Goal: Task Accomplishment & Management: Manage account settings

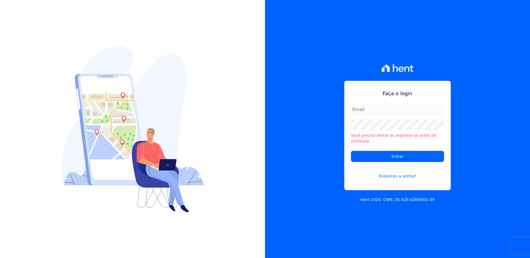
click at [368, 114] on input "email" at bounding box center [397, 109] width 93 height 11
type input "monica.kurose@e-arke.com"
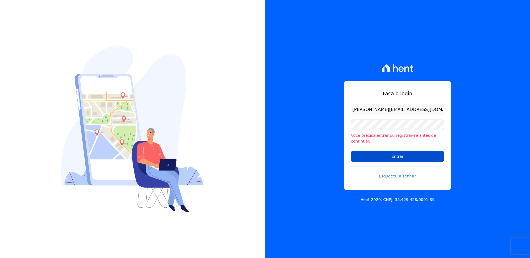
click at [372, 151] on input "Entrar" at bounding box center [397, 156] width 93 height 11
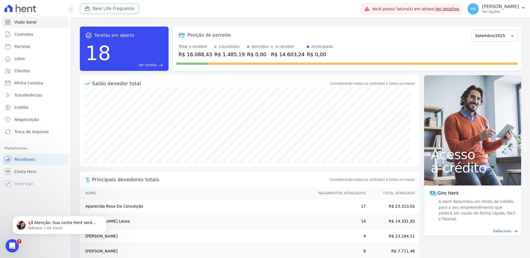
click at [122, 10] on button "New Life Freguesia" at bounding box center [109, 8] width 59 height 11
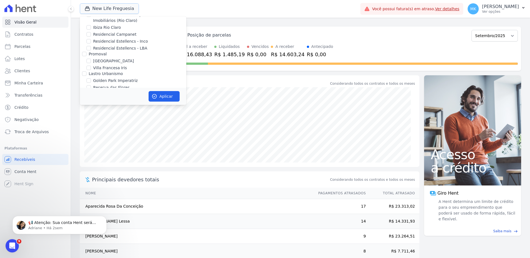
scroll to position [1476, 0]
click at [108, 13] on button "New Life Freguesia" at bounding box center [109, 8] width 59 height 11
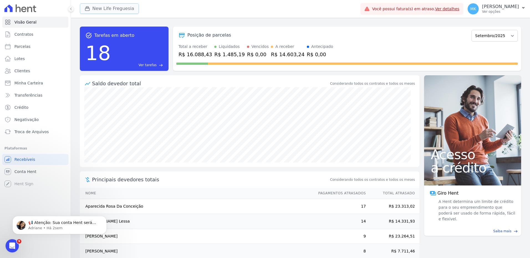
click at [117, 8] on button "New Life Freguesia" at bounding box center [109, 8] width 59 height 11
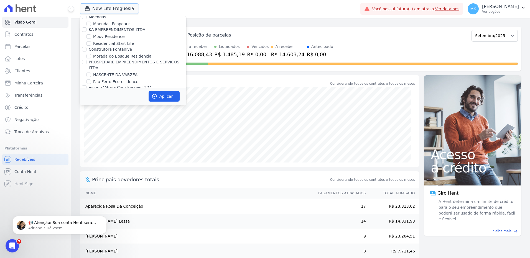
scroll to position [2161, 0]
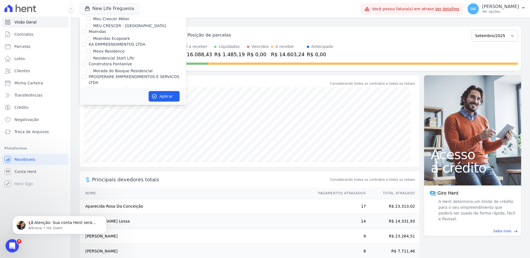
click at [89, 114] on input "New Life Freguesia" at bounding box center [88, 116] width 4 height 4
checkbox input "false"
click at [115, 6] on button "New Life Freguesia" at bounding box center [109, 8] width 59 height 11
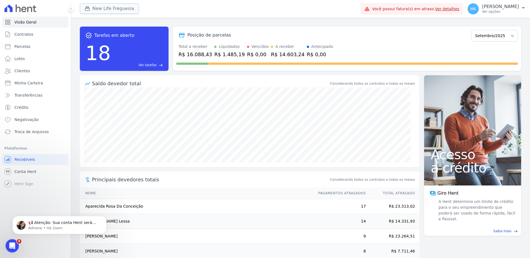
click at [115, 6] on button "New Life Freguesia" at bounding box center [109, 8] width 59 height 11
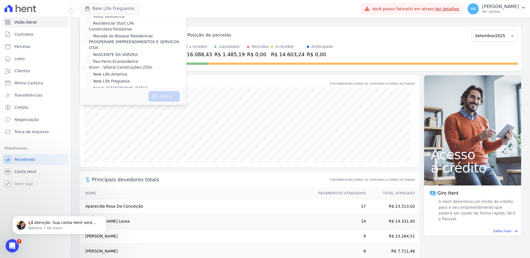
scroll to position [1552, 0]
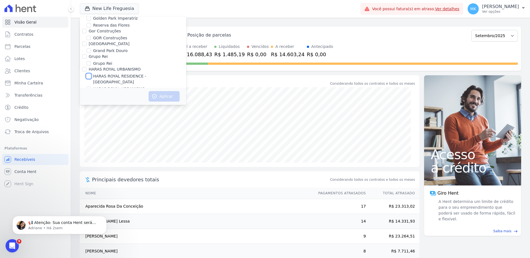
click at [88, 74] on input "HARAS ROYAL RESIDENCE - [GEOGRAPHIC_DATA]" at bounding box center [88, 76] width 4 height 4
checkbox input "true"
click at [163, 96] on button "Aplicar" at bounding box center [163, 96] width 31 height 11
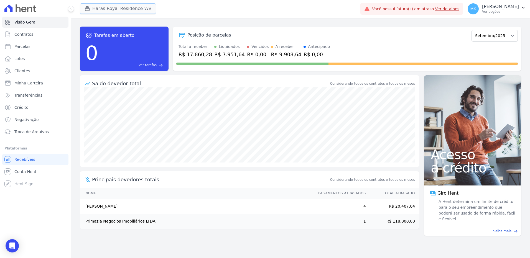
click at [125, 9] on button "Haras Royal Residence Wv" at bounding box center [118, 8] width 76 height 11
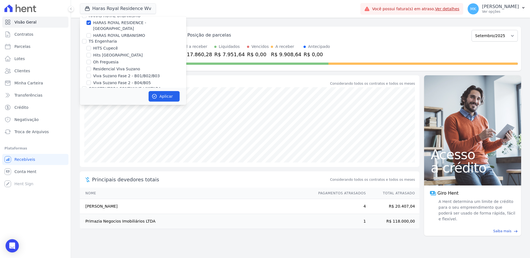
scroll to position [1577, 0]
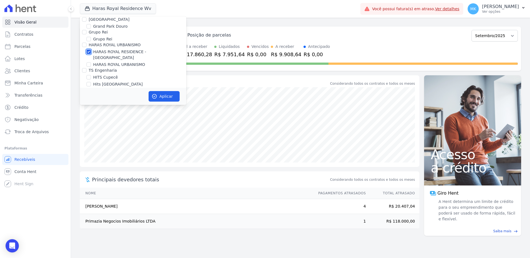
click at [89, 50] on input "HARAS ROYAL RESIDENCE - [GEOGRAPHIC_DATA]" at bounding box center [88, 52] width 4 height 4
checkbox input "false"
click at [90, 62] on input "HARAS ROYAL URBANISMO" at bounding box center [88, 64] width 4 height 4
checkbox input "true"
click at [163, 97] on button "Aplicar" at bounding box center [163, 96] width 31 height 11
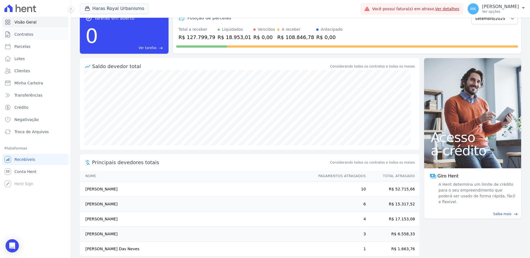
scroll to position [25, 0]
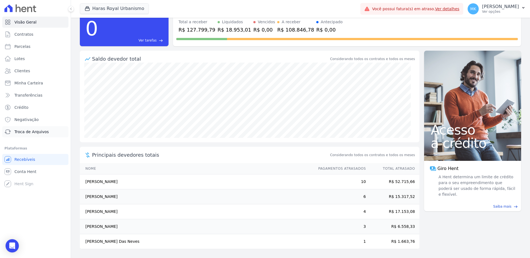
click at [39, 132] on span "Troca de Arquivos" at bounding box center [31, 132] width 34 height 6
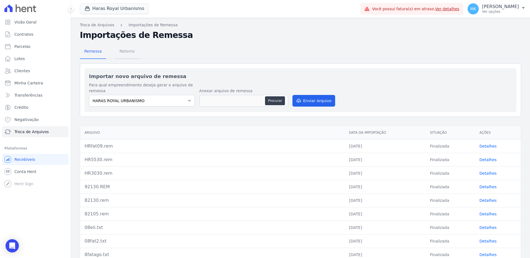
click at [122, 49] on span "Retorno" at bounding box center [127, 51] width 22 height 11
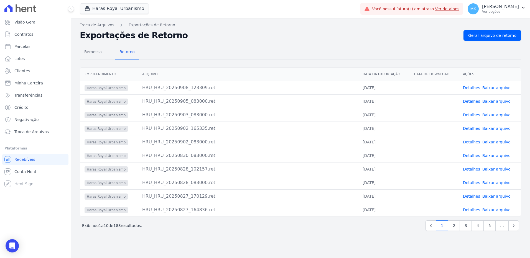
click at [499, 87] on link "Baixar arquivo" at bounding box center [496, 88] width 28 height 4
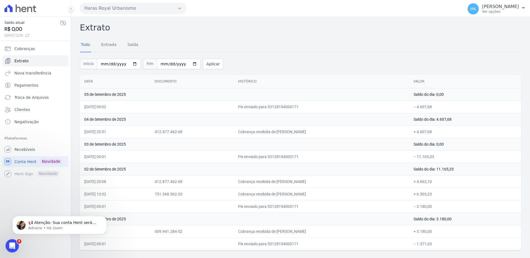
click at [288, 40] on div "Tudo Entrada Saída" at bounding box center [300, 45] width 441 height 14
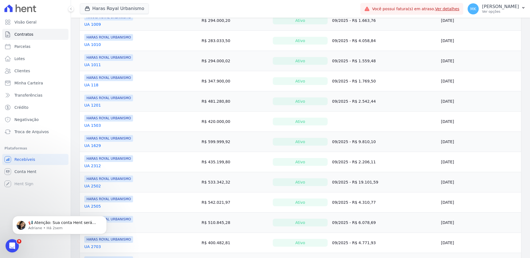
scroll to position [109, 0]
click at [92, 105] on link "UA 1201" at bounding box center [92, 106] width 17 height 6
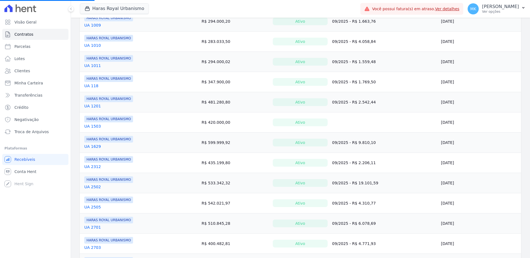
click at [91, 105] on link "UA 1201" at bounding box center [92, 106] width 17 height 6
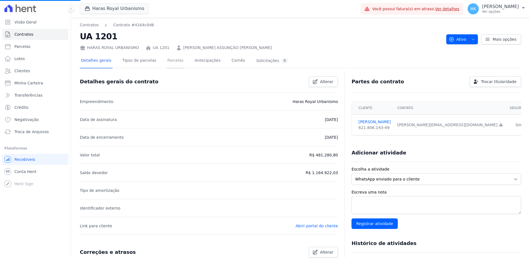
click at [170, 61] on link "Parcelas" at bounding box center [175, 61] width 18 height 15
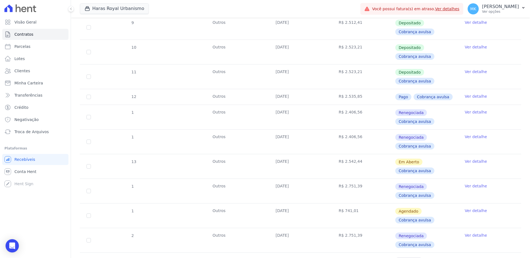
scroll to position [232, 0]
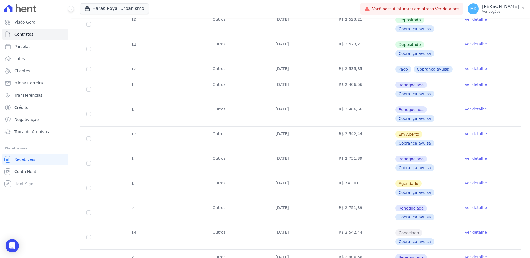
click at [403, 134] on span "Em Aberto" at bounding box center [408, 134] width 27 height 7
click at [469, 133] on link "Ver detalhe" at bounding box center [475, 134] width 22 height 6
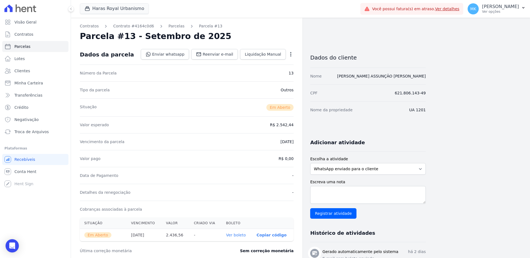
click at [289, 53] on icon "button" at bounding box center [291, 55] width 6 height 6
click at [265, 72] on link "Cancelar Cobrança" at bounding box center [266, 72] width 49 height 10
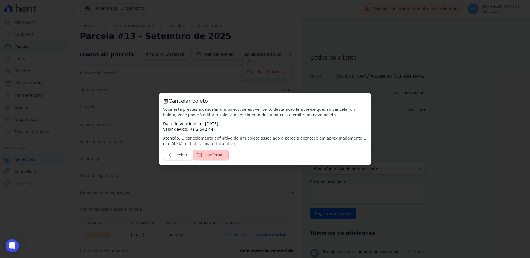
click at [213, 155] on span "Confirmar" at bounding box center [213, 155] width 19 height 6
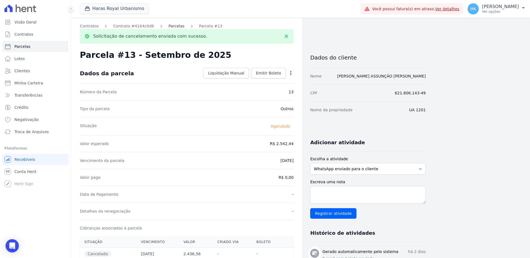
click at [170, 25] on link "Parcelas" at bounding box center [176, 26] width 16 height 6
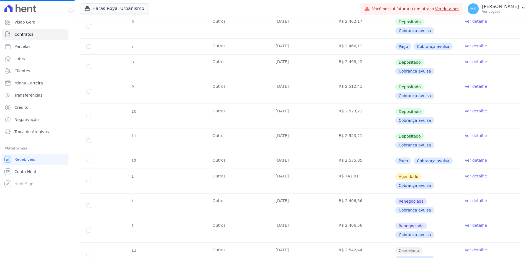
scroll to position [194, 0]
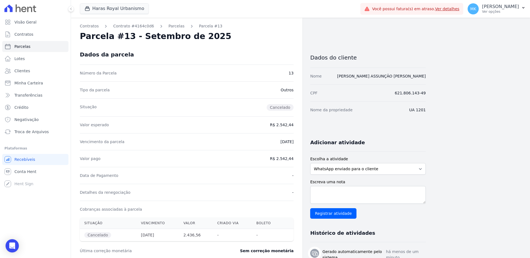
drag, startPoint x: 527, startPoint y: 70, endPoint x: 550, endPoint y: 152, distance: 85.7
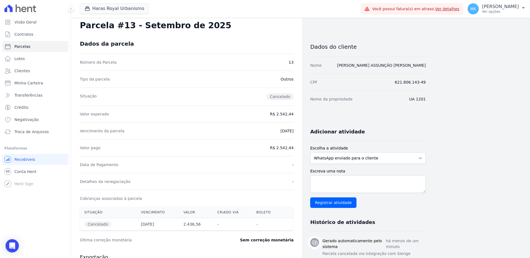
scroll to position [0, 0]
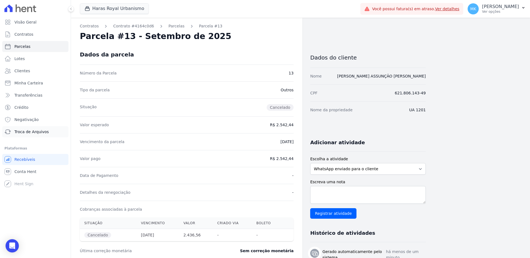
click at [45, 130] on span "Troca de Arquivos" at bounding box center [31, 132] width 34 height 6
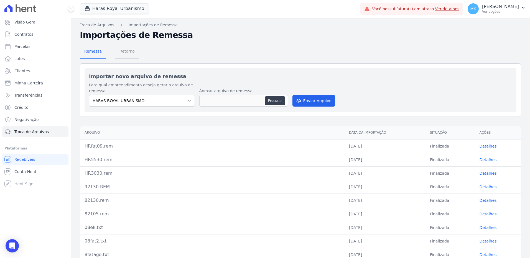
click at [126, 50] on span "Retorno" at bounding box center [127, 51] width 22 height 11
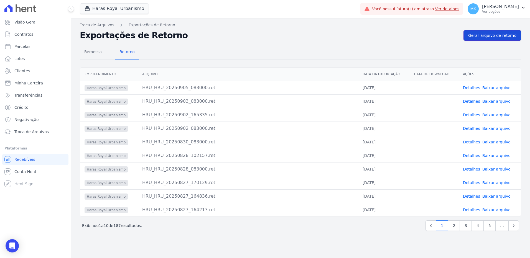
click at [498, 34] on span "Gerar arquivo de retorno" at bounding box center [492, 36] width 48 height 6
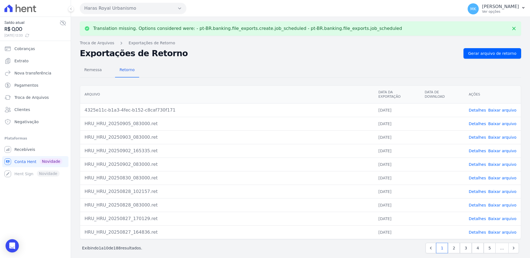
click at [504, 108] on link "Baixar arquivo" at bounding box center [502, 110] width 28 height 4
